Goal: Task Accomplishment & Management: Complete application form

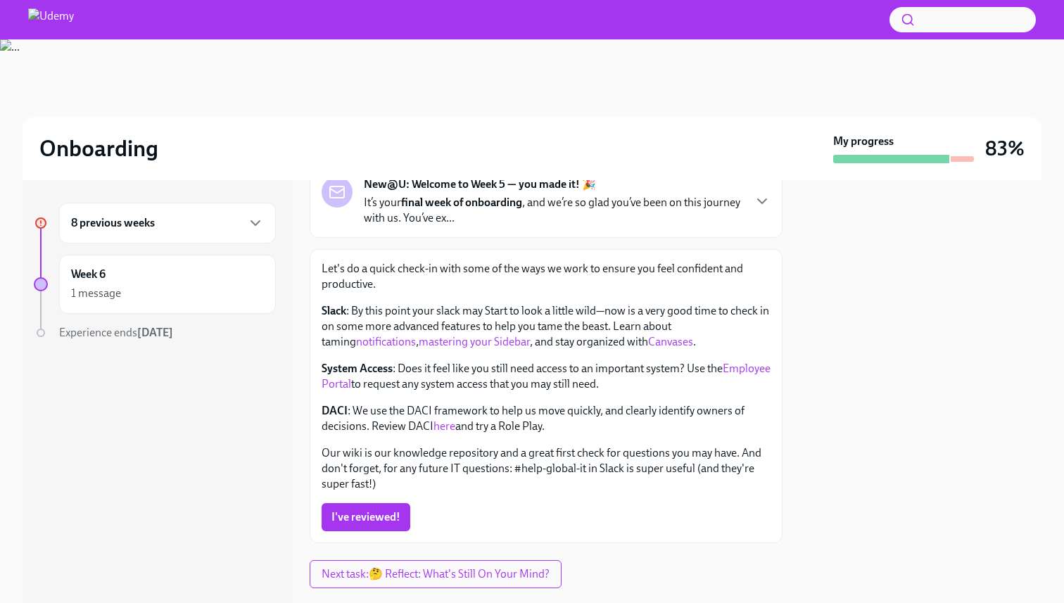
scroll to position [103, 0]
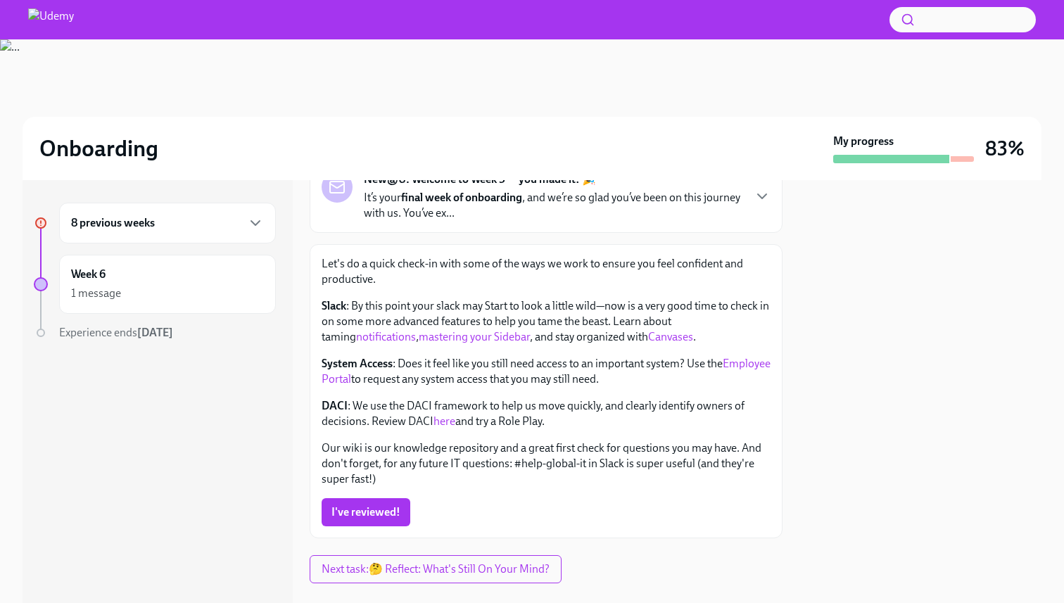
click at [440, 423] on link "here" at bounding box center [444, 420] width 22 height 13
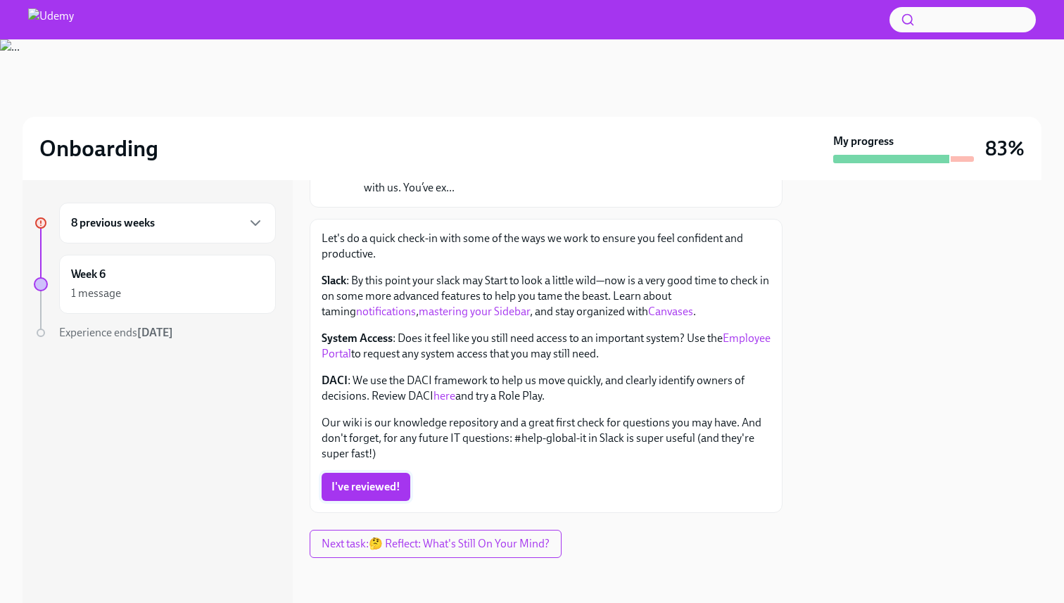
click at [369, 486] on span "I've reviewed!" at bounding box center [365, 487] width 69 height 14
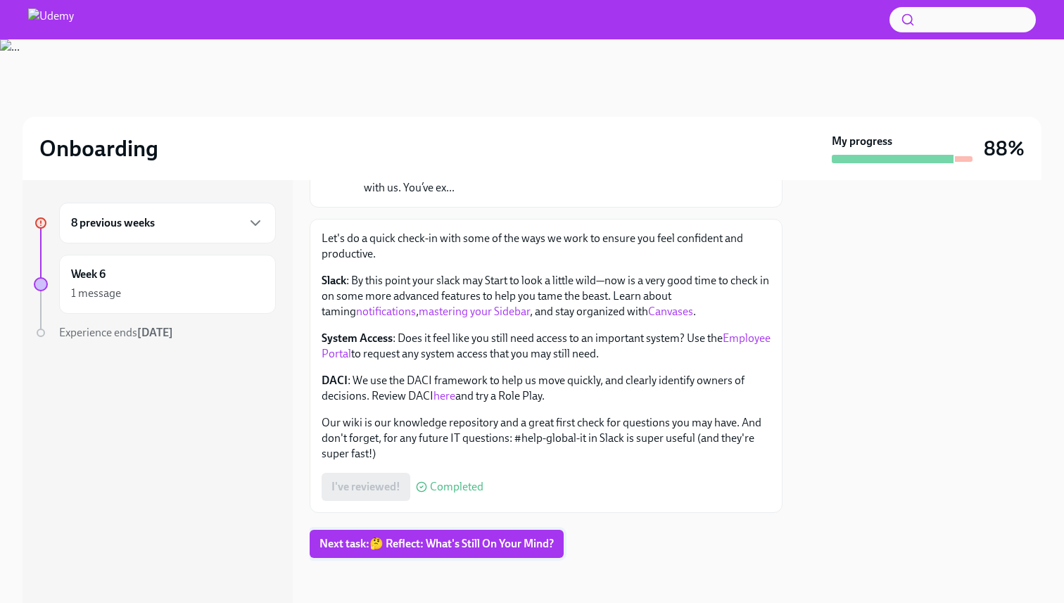
click at [451, 542] on span "Next task : 🤔 Reflect: What's Still On Your Mind?" at bounding box center [436, 544] width 234 height 14
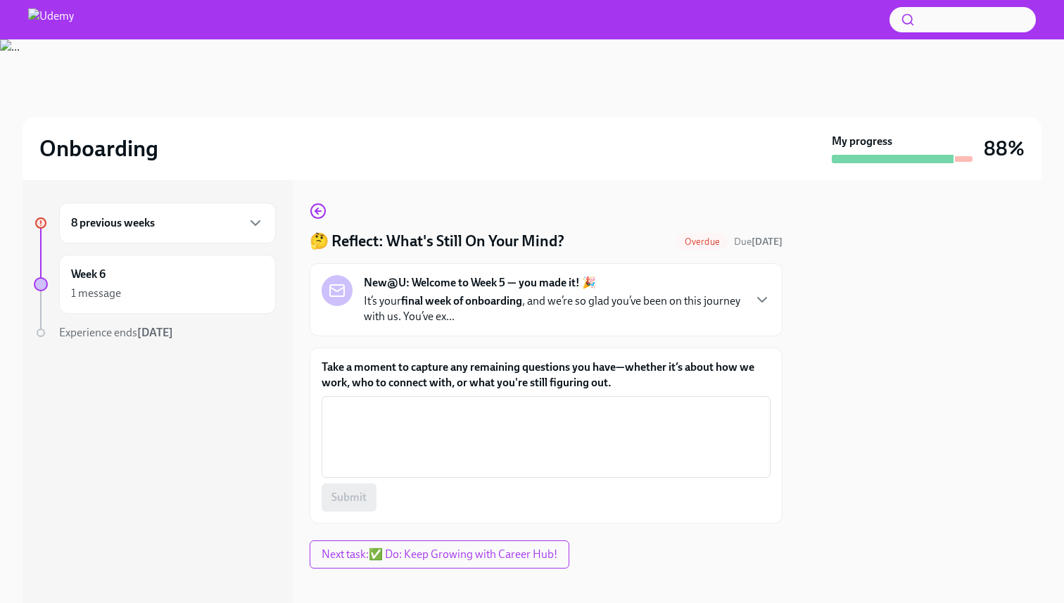
scroll to position [11, 0]
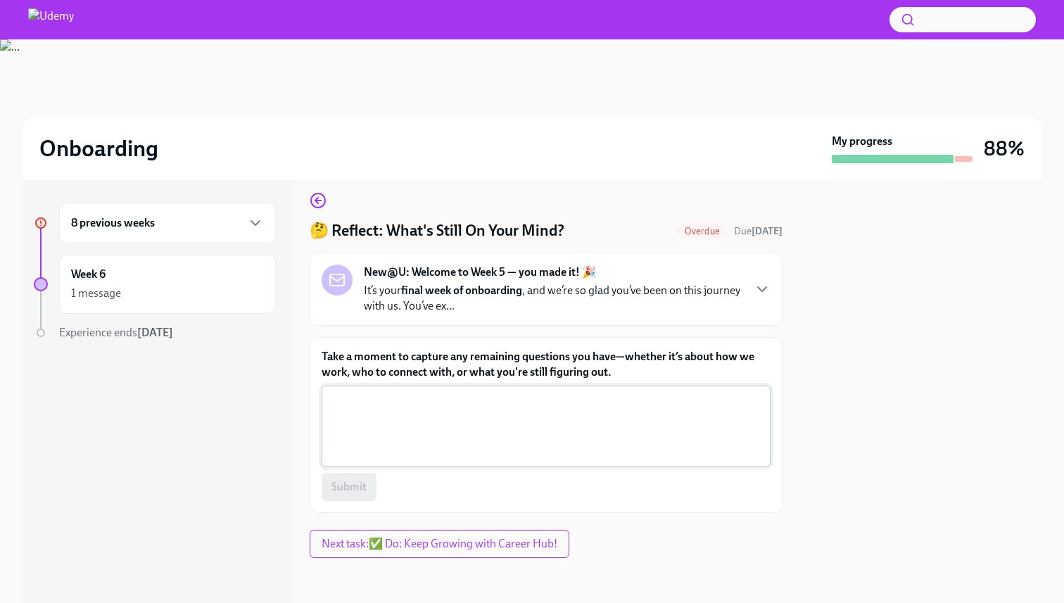
click at [516, 422] on textarea "Take a moment to capture any remaining questions you have—whether it’s about ho…" at bounding box center [546, 427] width 432 height 68
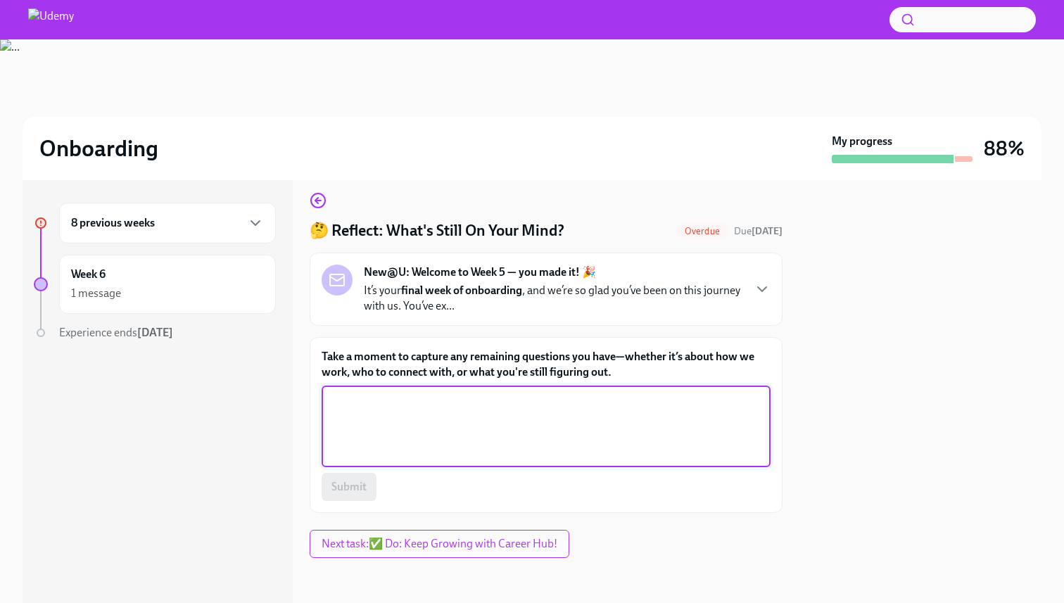
click at [748, 295] on div "New@U: Welcome to Week 5 — you made it! 🎉 It’s your final week of onboarding , …" at bounding box center [546, 289] width 449 height 49
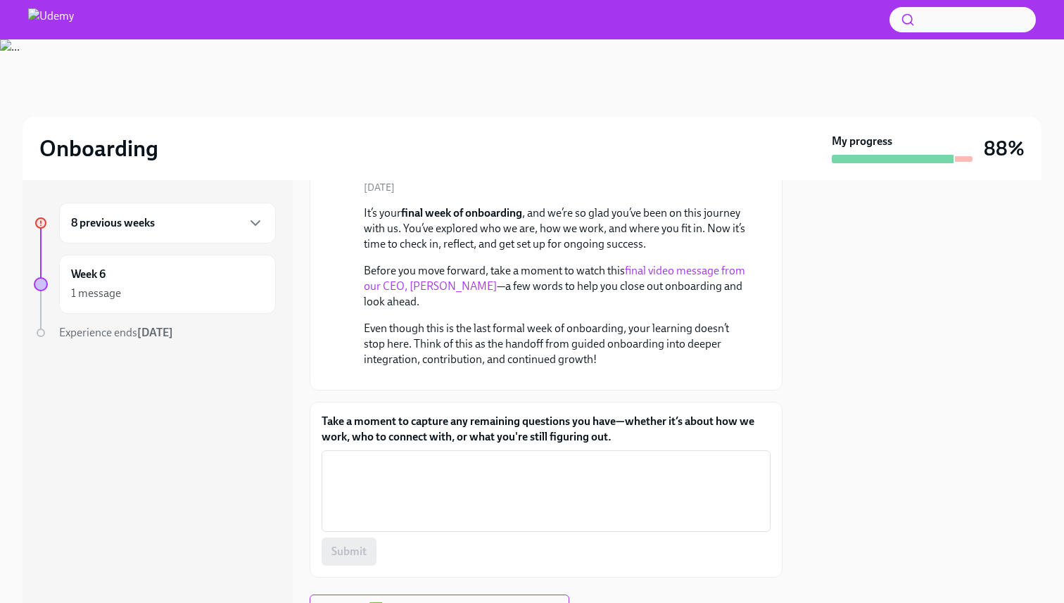
scroll to position [61, 0]
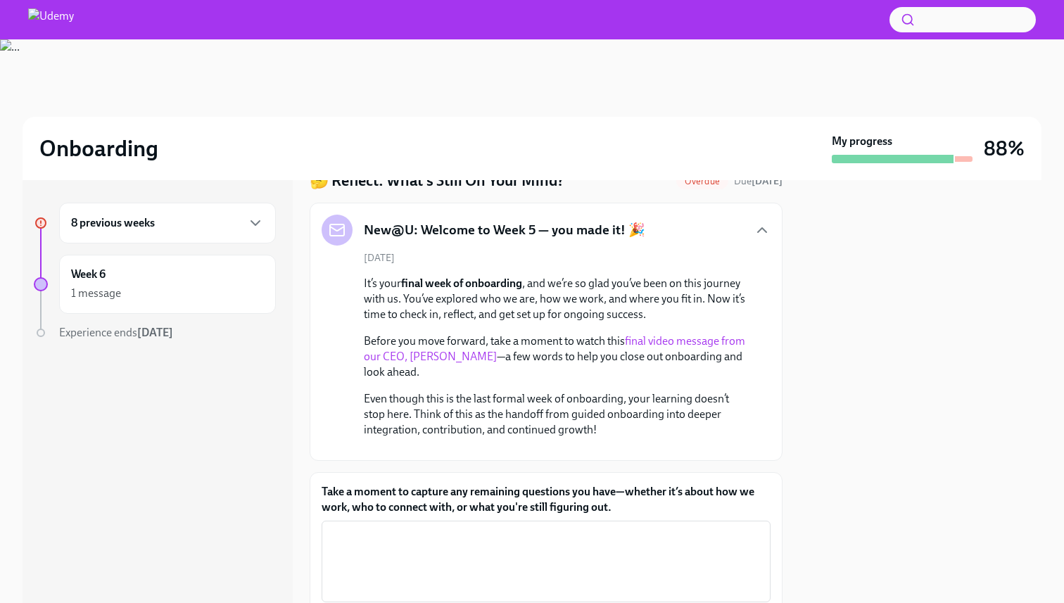
click at [700, 341] on link "final video message from our CEO, [PERSON_NAME]" at bounding box center [554, 348] width 381 height 29
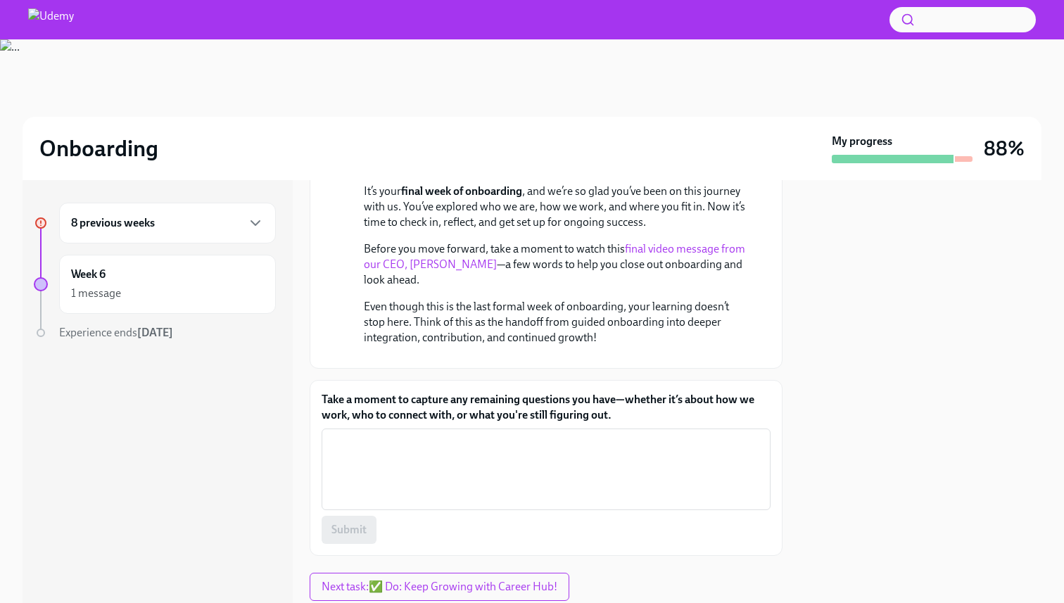
scroll to position [322, 0]
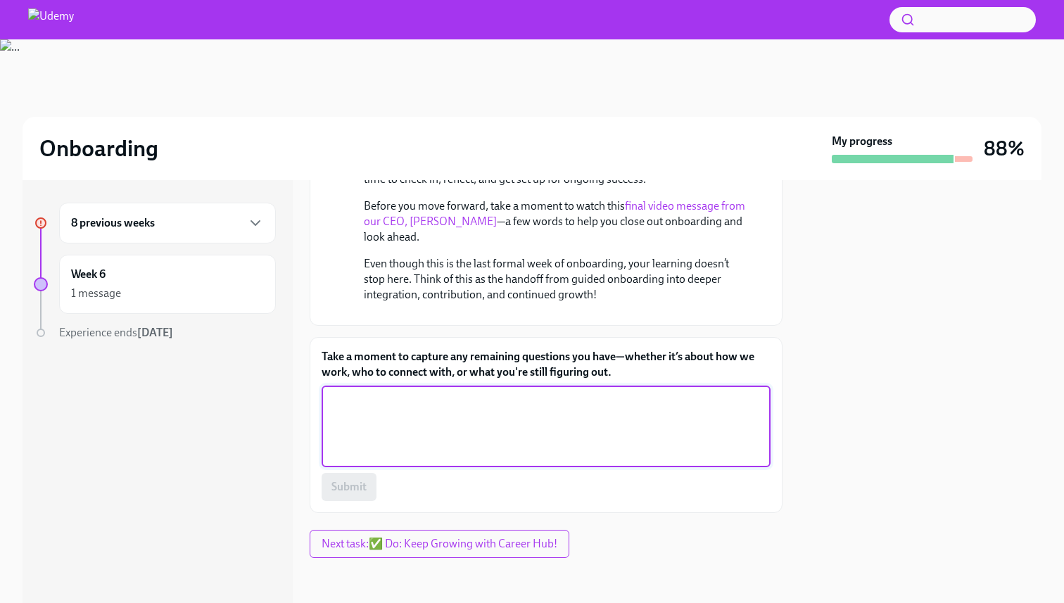
click at [511, 420] on textarea "Take a moment to capture any remaining questions you have—whether it’s about ho…" at bounding box center [546, 427] width 432 height 68
type textarea "I'm almost there!"
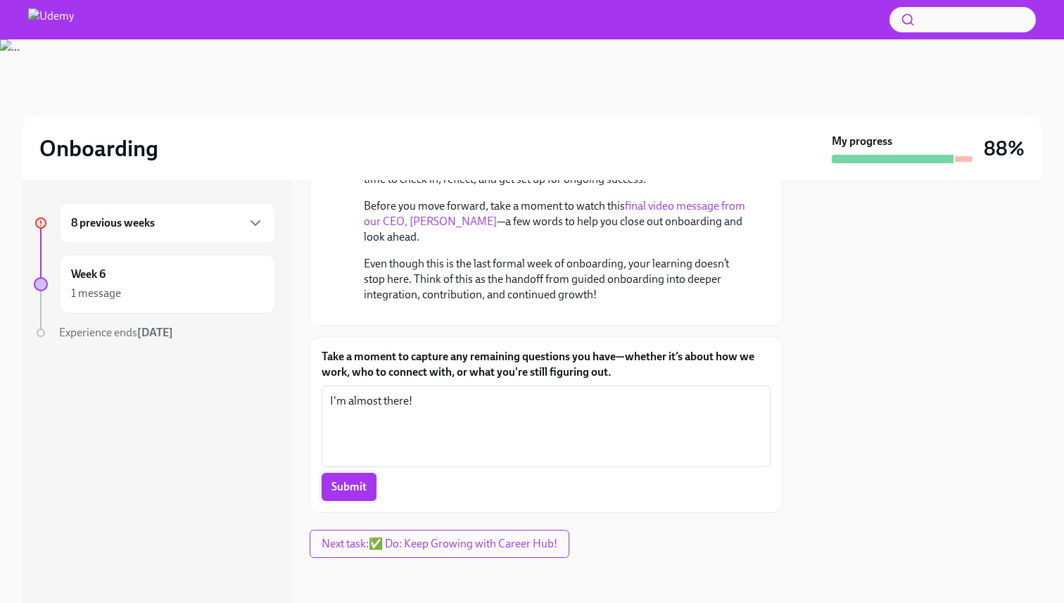
click at [353, 485] on span "Submit" at bounding box center [348, 487] width 35 height 14
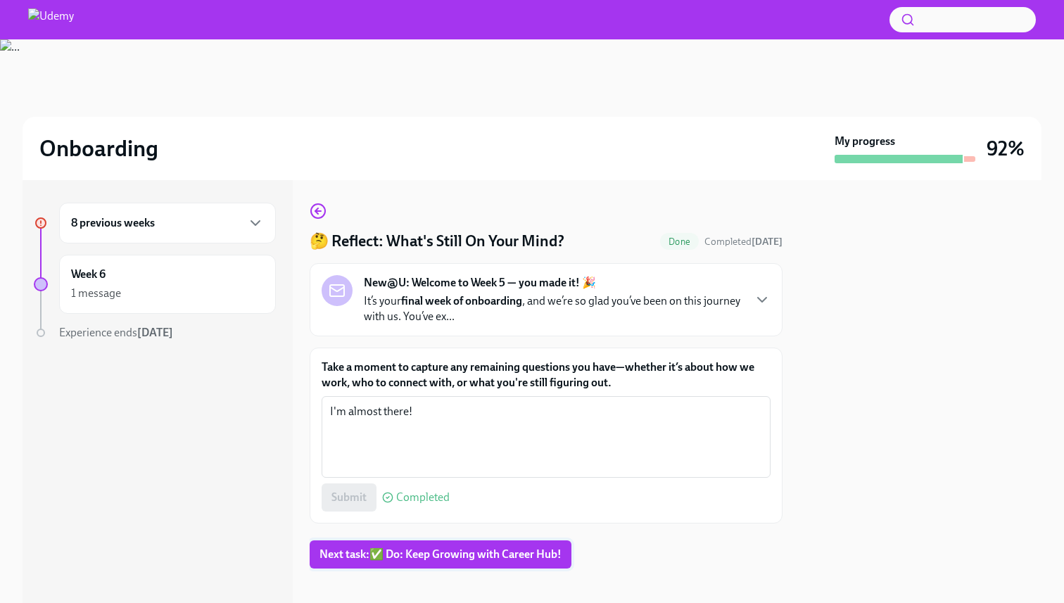
click at [507, 555] on span "Next task : ✅ Do: Keep Growing with Career Hub!" at bounding box center [440, 554] width 242 height 14
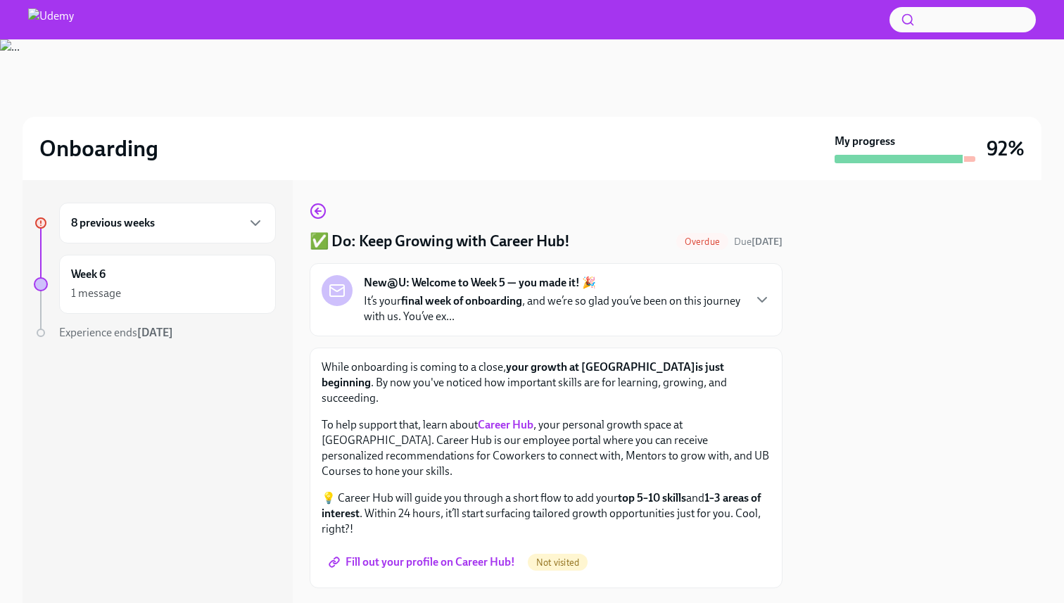
scroll to position [44, 0]
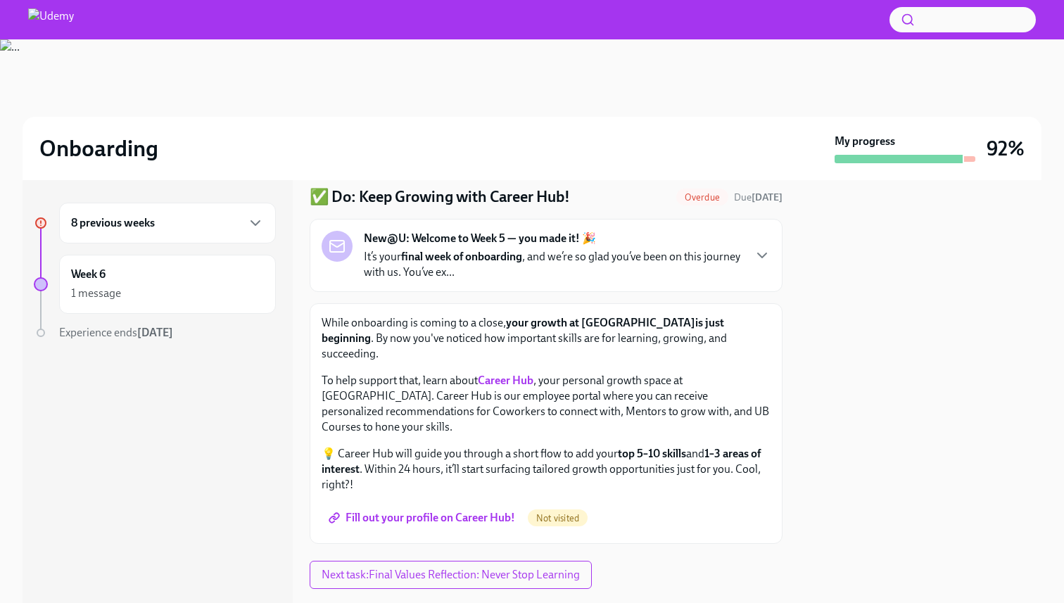
click at [475, 511] on span "Fill out your profile on Career Hub!" at bounding box center [423, 518] width 184 height 14
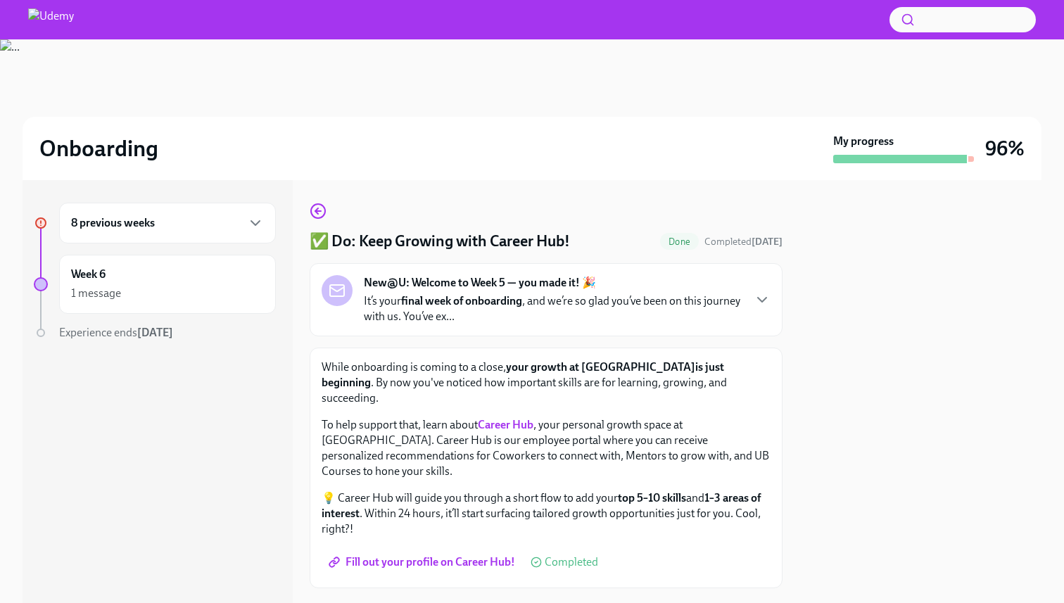
scroll to position [44, 0]
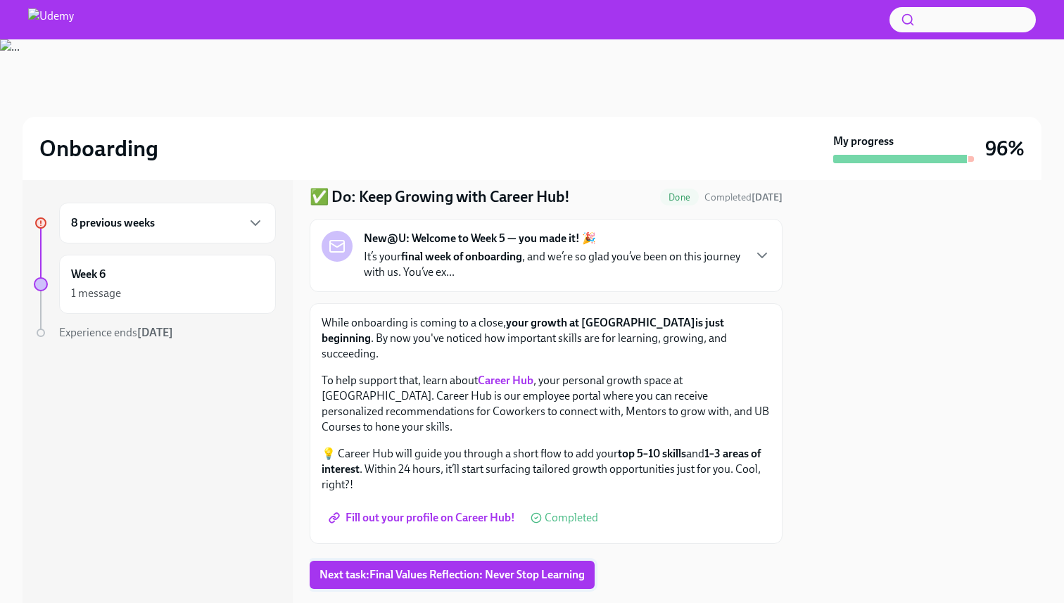
click at [448, 568] on span "Next task : Final Values Reflection: Never Stop Learning" at bounding box center [451, 575] width 265 height 14
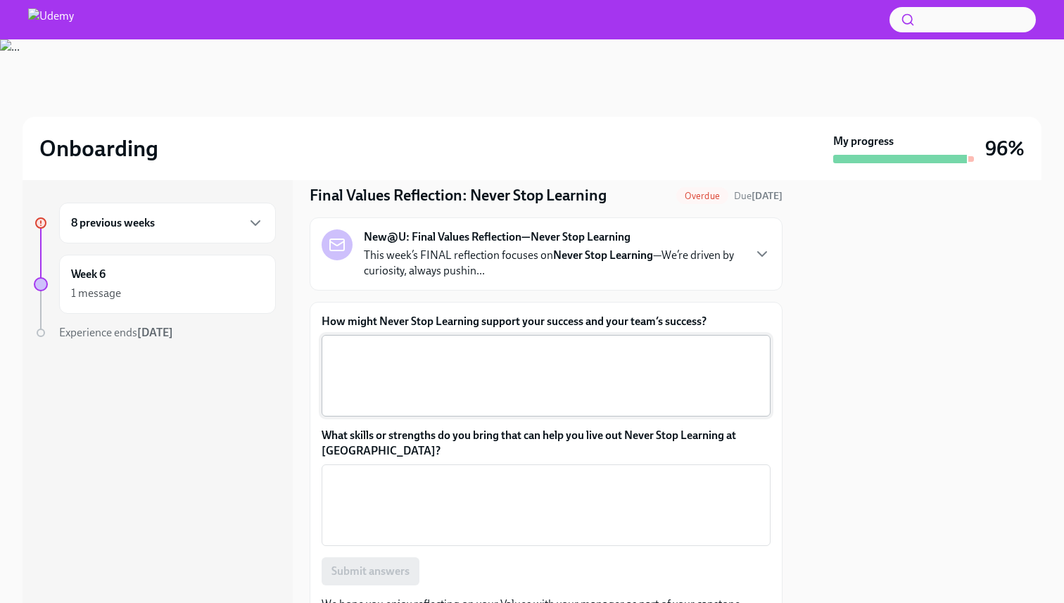
scroll to position [39, 0]
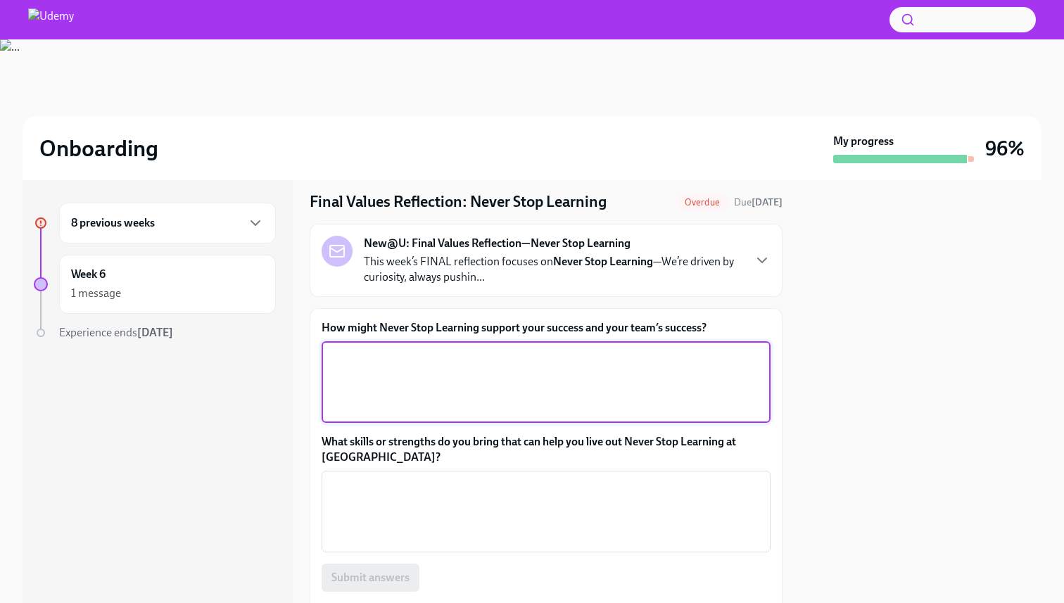
click at [435, 378] on textarea "How might Never Stop Learning support your success and your team’s success?" at bounding box center [546, 382] width 432 height 68
type textarea "i"
type textarea "T"
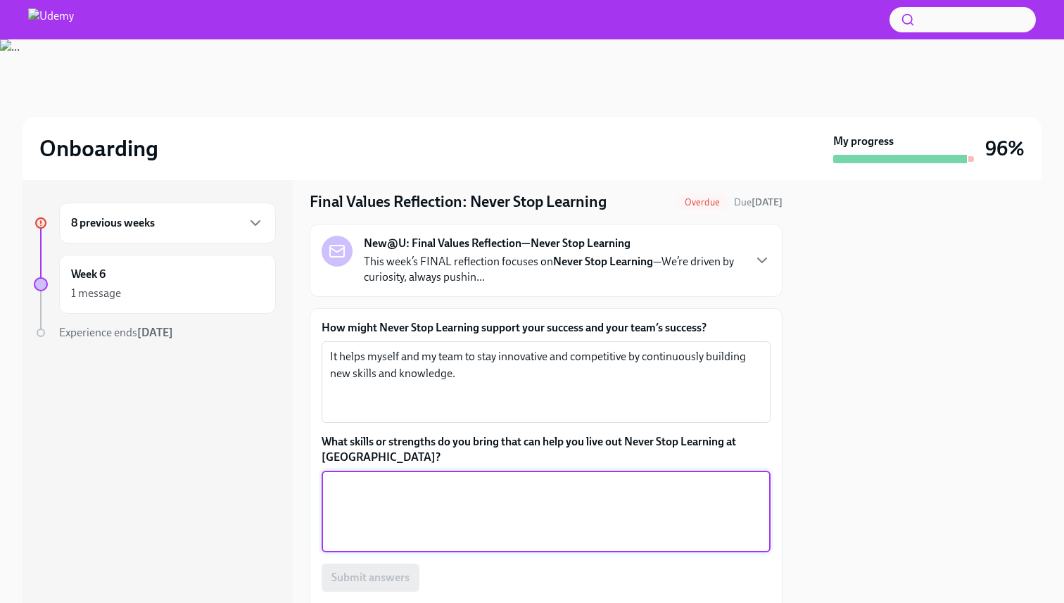
click at [461, 490] on textarea "What skills or strengths do you bring that can help you live out Never Stop Lea…" at bounding box center [546, 512] width 432 height 68
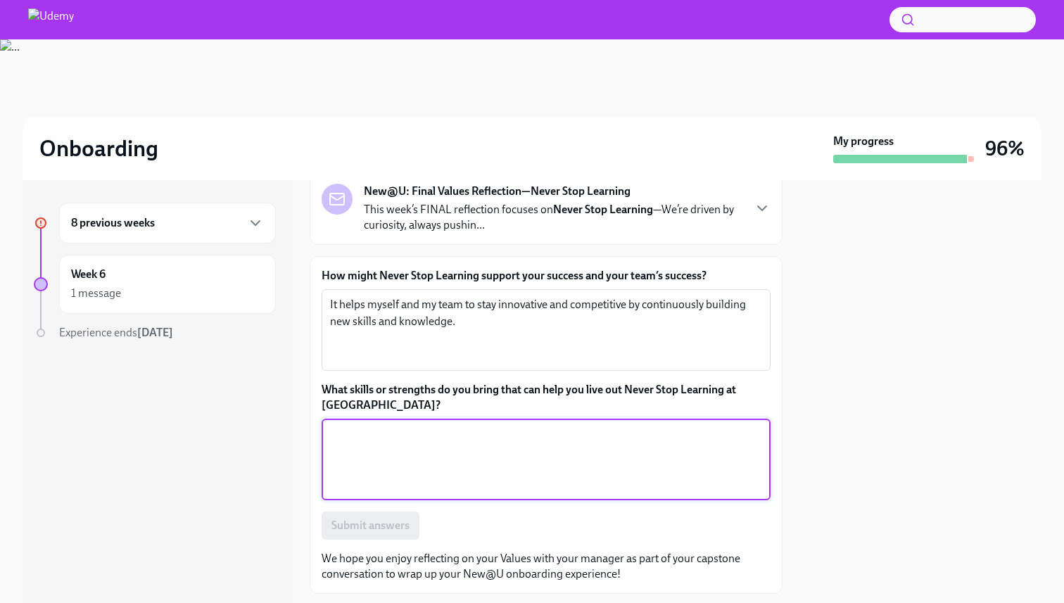
scroll to position [96, 0]
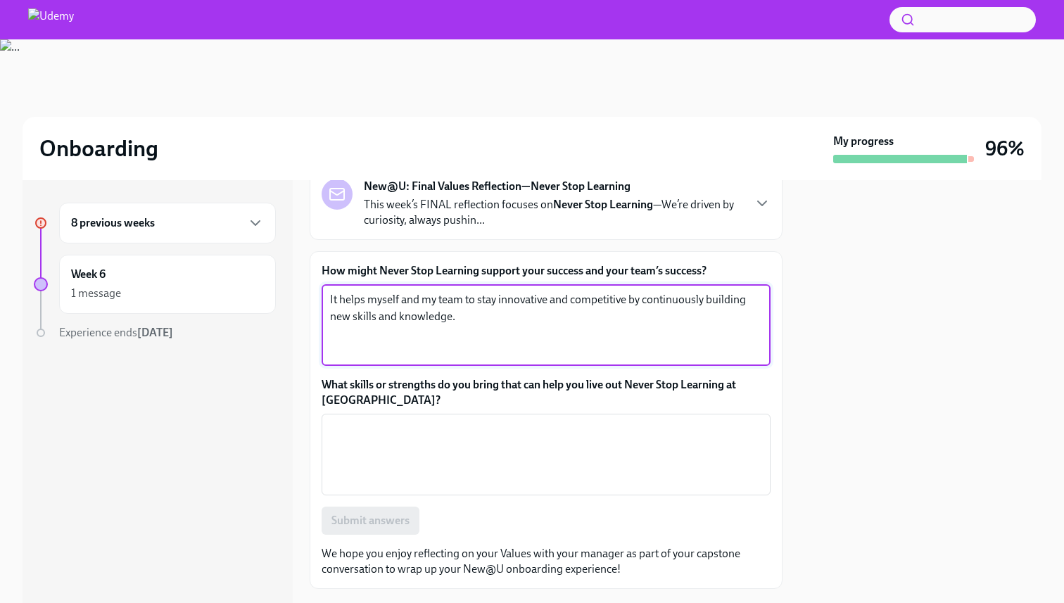
click at [515, 322] on textarea "It helps myself and my team to stay innovative and competitive by continuously …" at bounding box center [546, 325] width 432 height 68
type textarea "It helps myself and my team to stay innovative and competitive by continuously …"
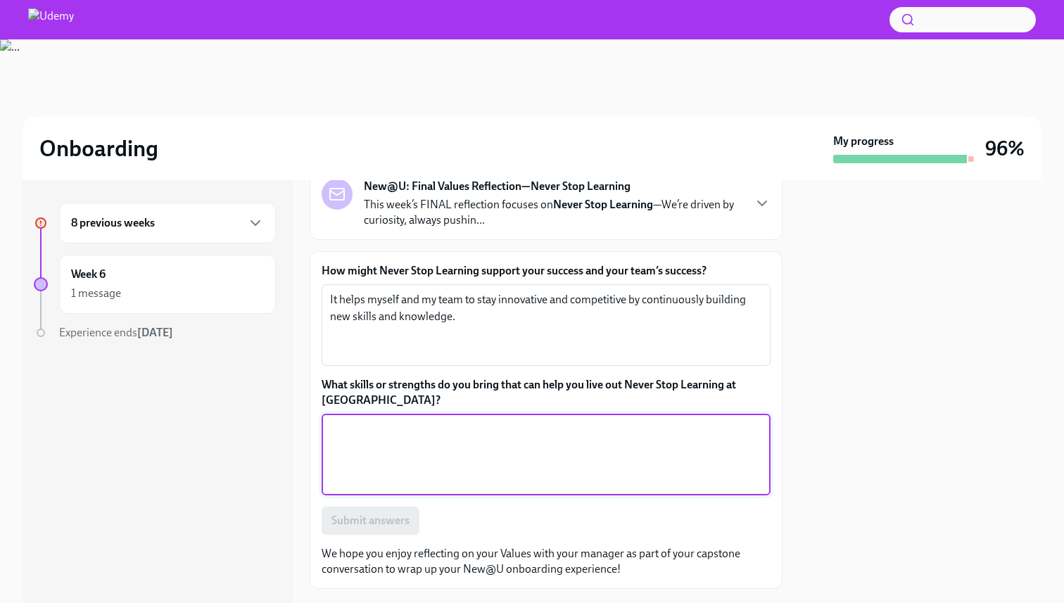
click at [378, 434] on textarea "What skills or strengths do you bring that can help you live out Never Stop Lea…" at bounding box center [546, 455] width 432 height 68
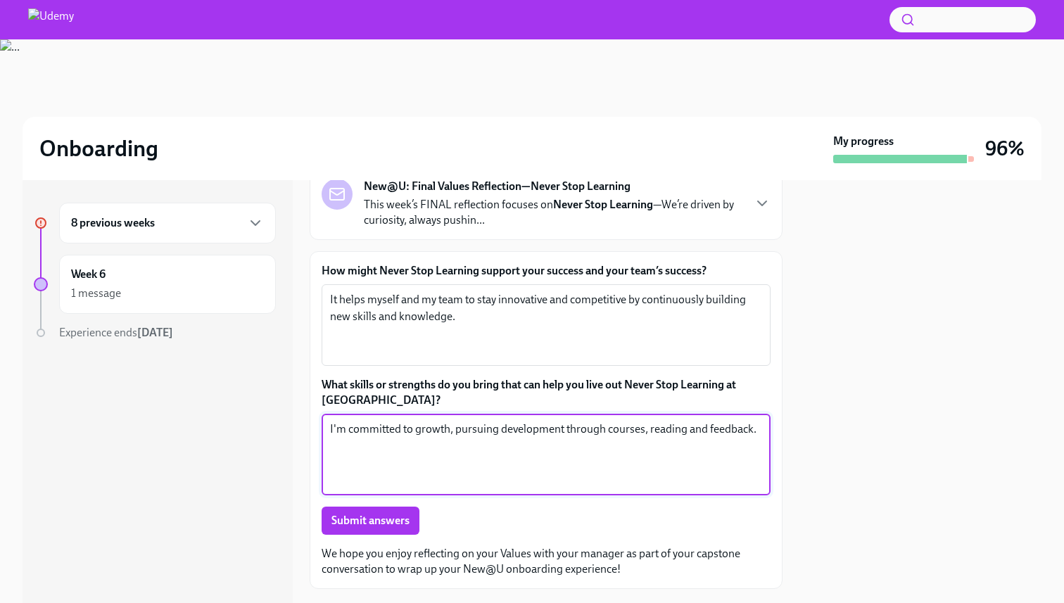
scroll to position [127, 0]
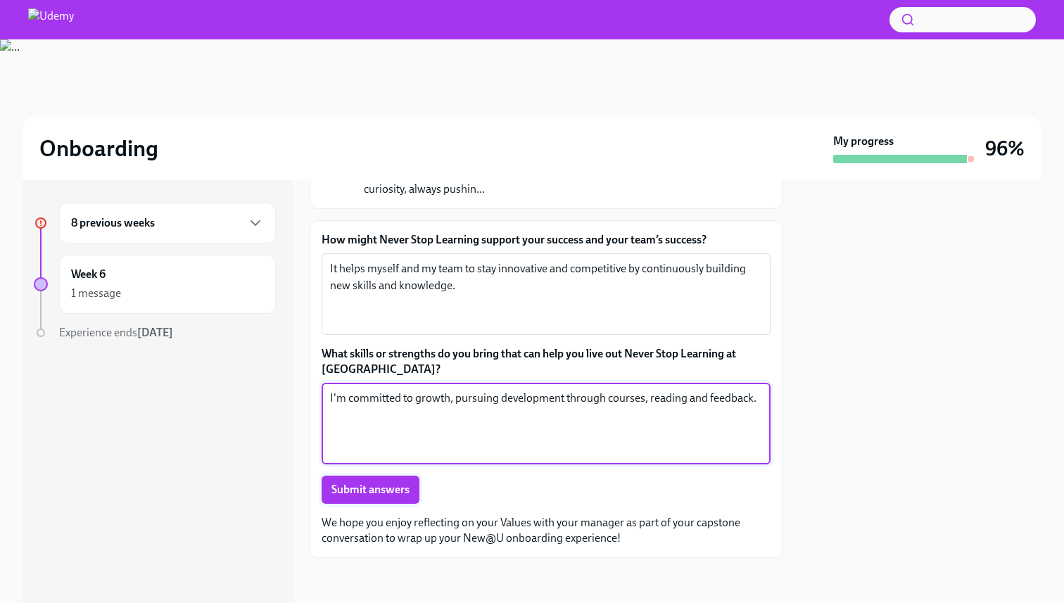
type textarea "I'm committed to growth, pursuing development through courses, reading and feed…"
click at [401, 495] on span "Submit answers" at bounding box center [370, 490] width 78 height 14
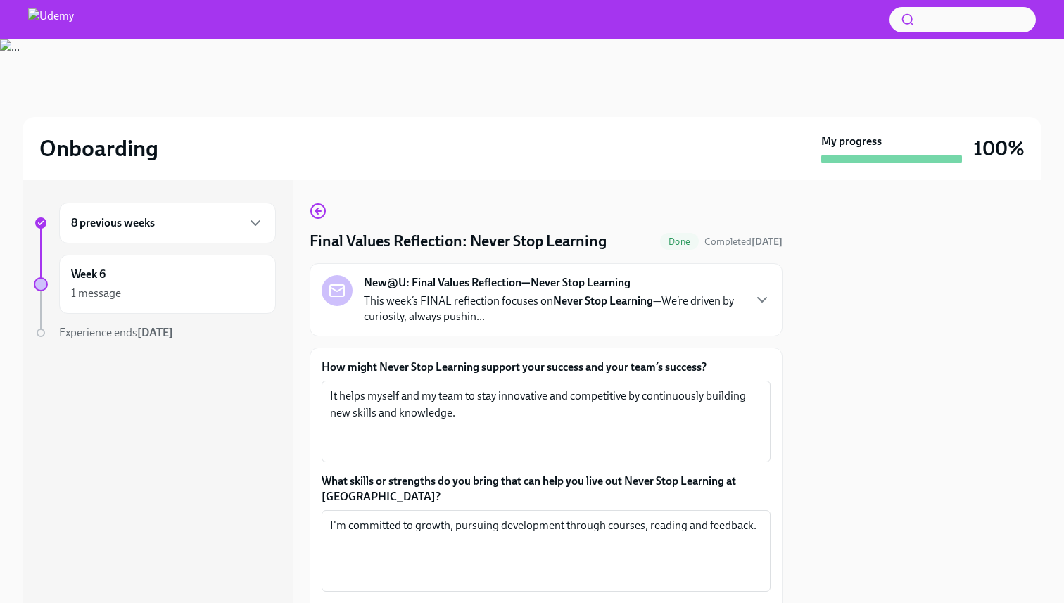
click at [251, 231] on div "8 previous weeks" at bounding box center [167, 223] width 217 height 41
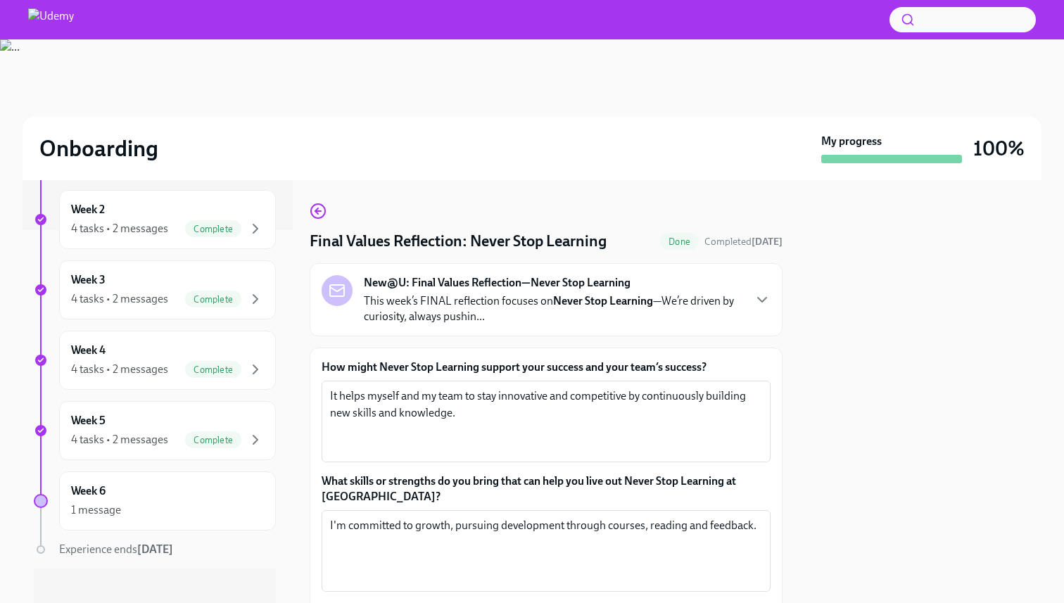
scroll to position [383, 0]
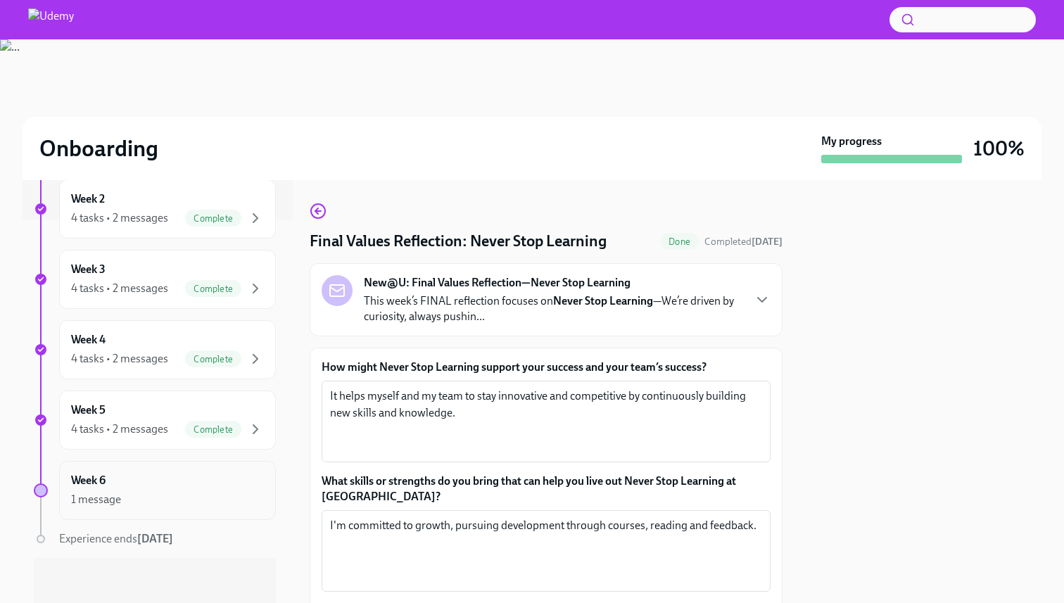
click at [168, 469] on div "Week 6 1 message" at bounding box center [167, 490] width 217 height 59
